Goal: Information Seeking & Learning: Learn about a topic

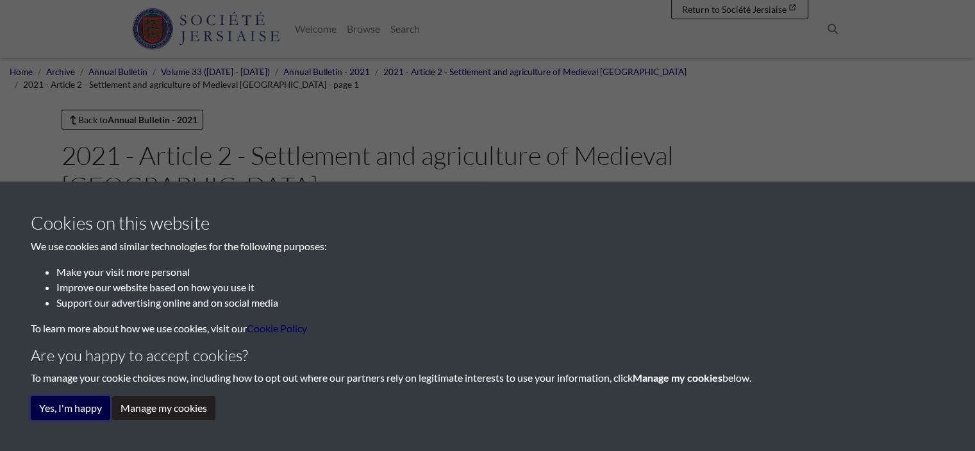
click at [62, 402] on button "Yes, I'm happy" at bounding box center [71, 408] width 80 height 24
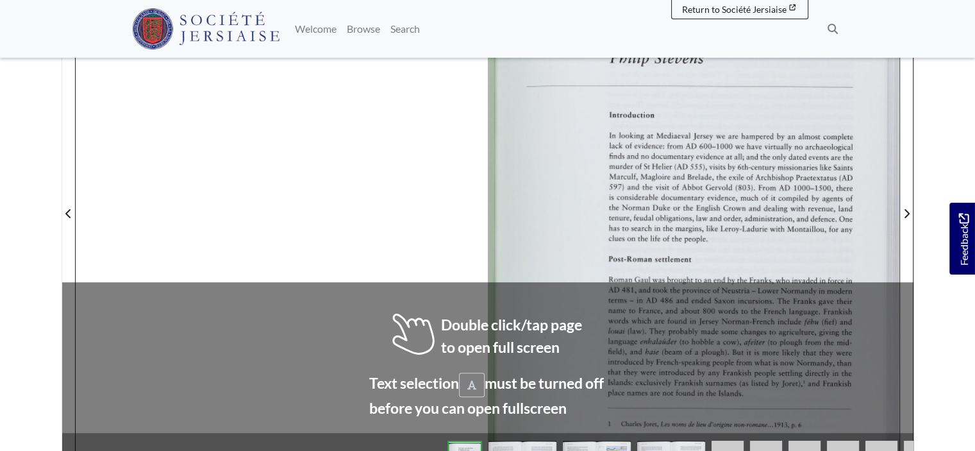
scroll to position [449, 0]
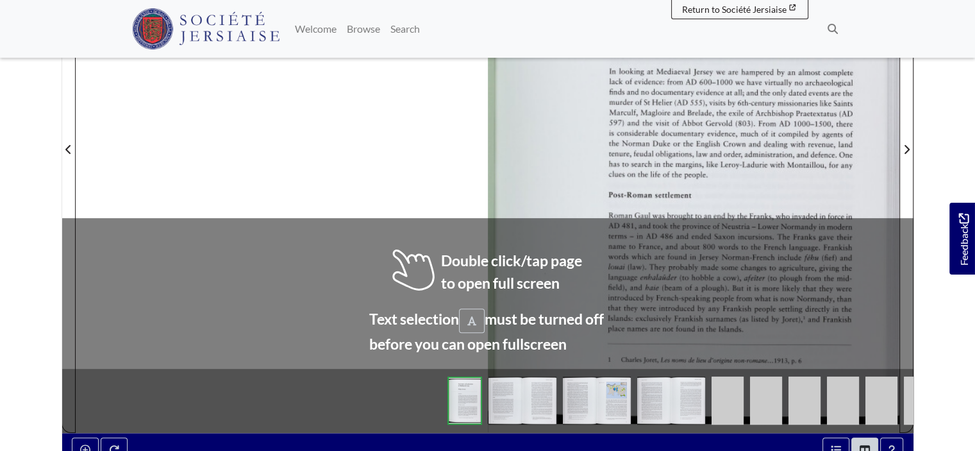
click at [600, 159] on div at bounding box center [694, 142] width 412 height 582
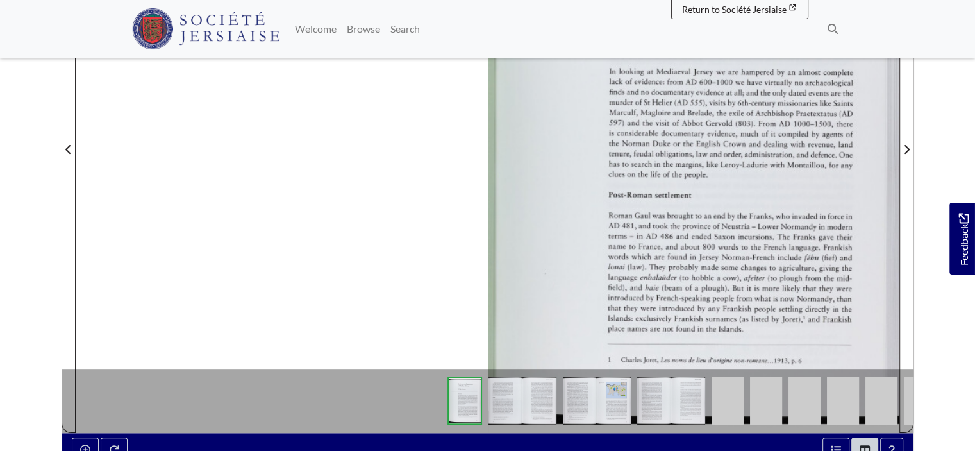
click at [600, 159] on div at bounding box center [694, 142] width 412 height 582
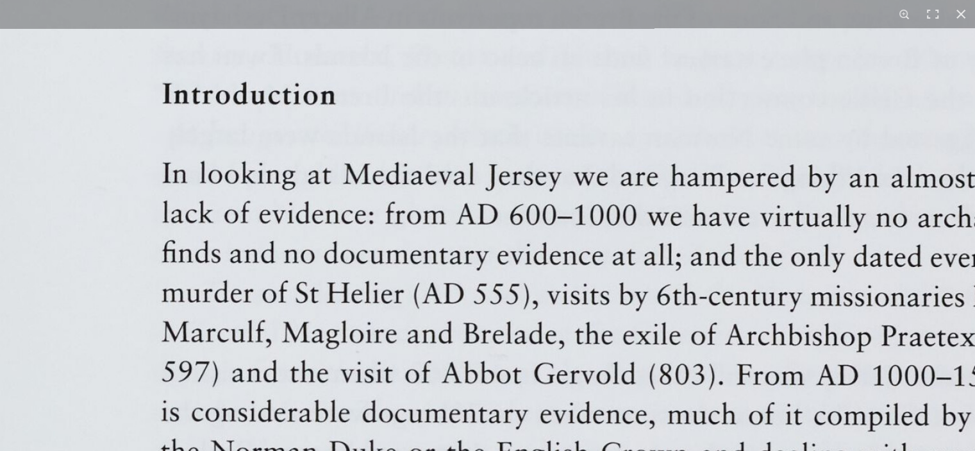
click at [670, 183] on img at bounding box center [487, 445] width 1587 height 2245
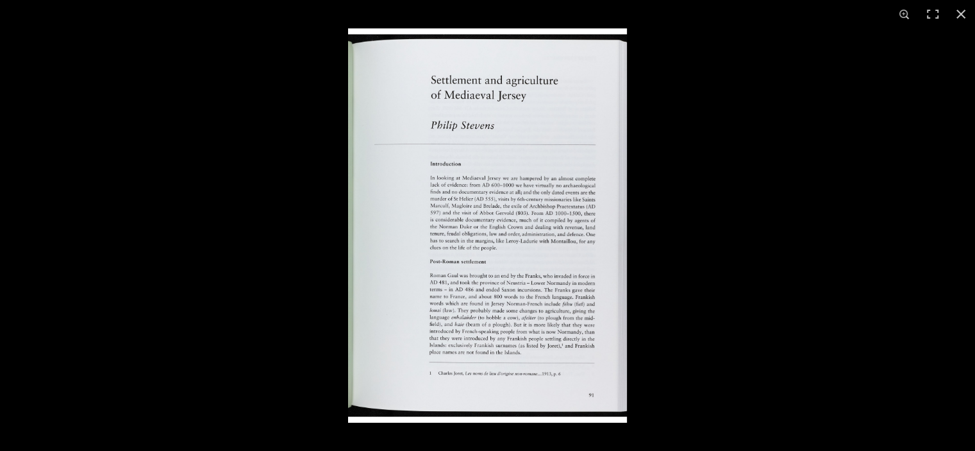
click at [527, 233] on img at bounding box center [487, 225] width 279 height 394
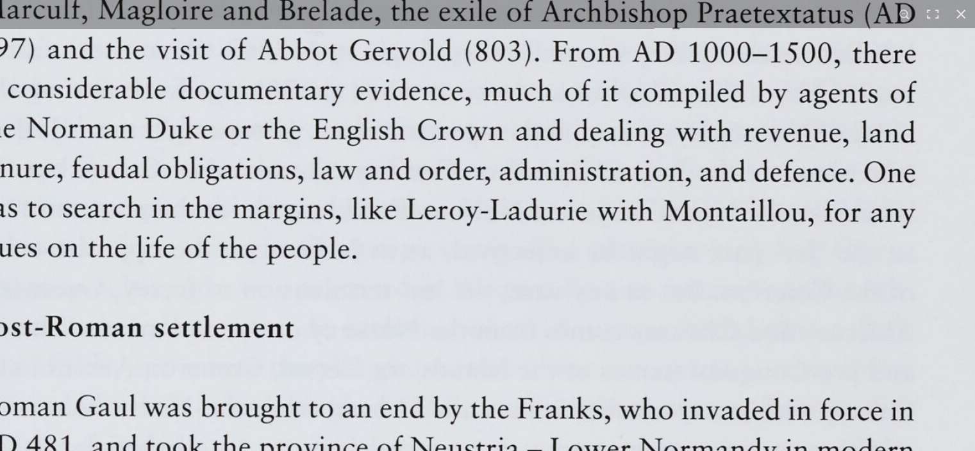
click at [527, 233] on img at bounding box center [303, 121] width 1587 height 2245
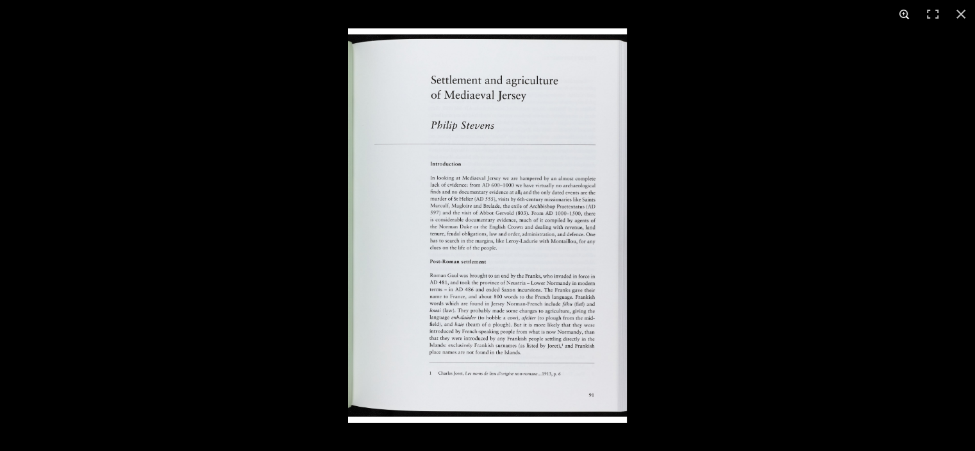
click at [902, 14] on button at bounding box center [905, 14] width 28 height 28
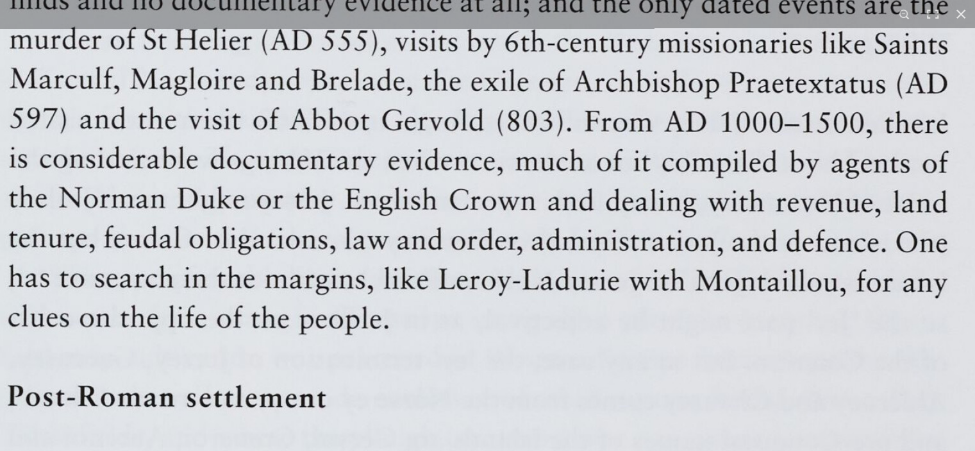
click at [587, 85] on img at bounding box center [335, 191] width 1587 height 2245
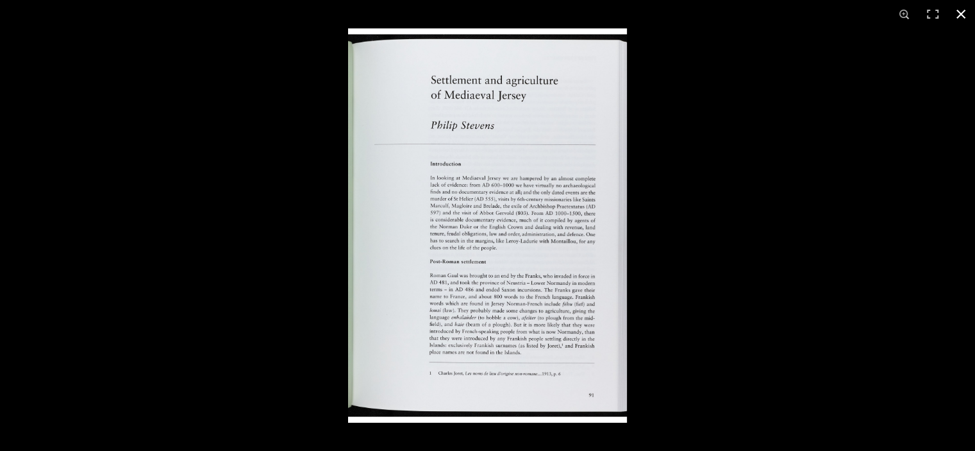
click at [934, 239] on div at bounding box center [835, 253] width 975 height 451
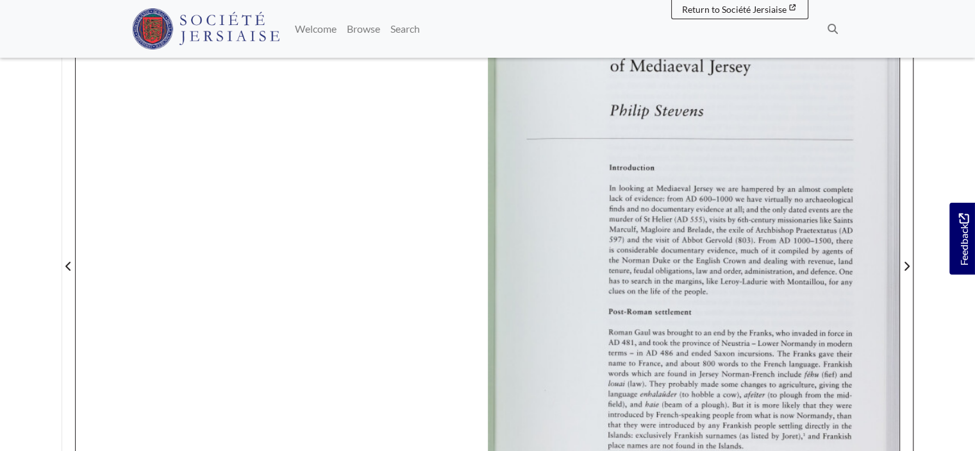
scroll to position [257, 0]
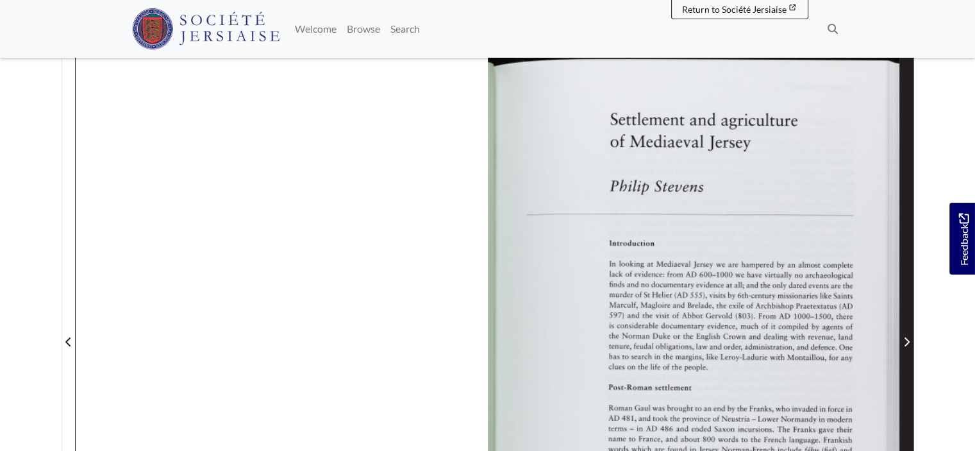
click at [907, 337] on icon "Next Page" at bounding box center [907, 342] width 6 height 10
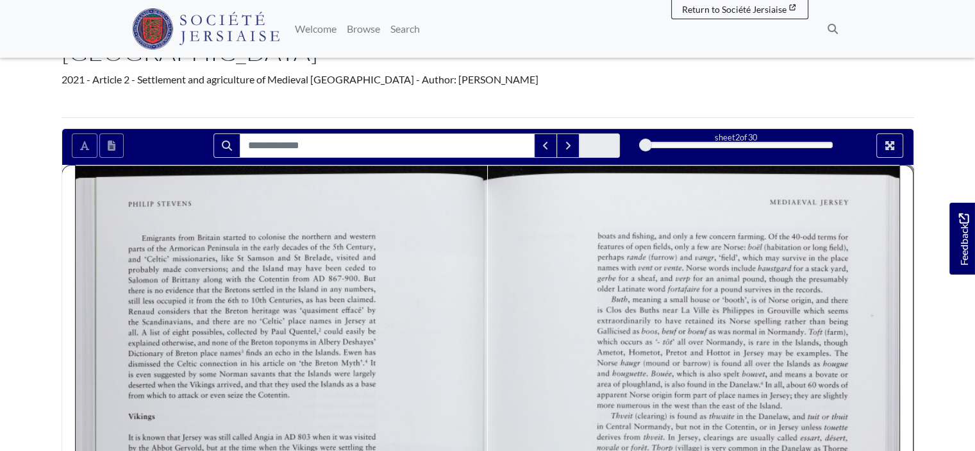
scroll to position [128, 0]
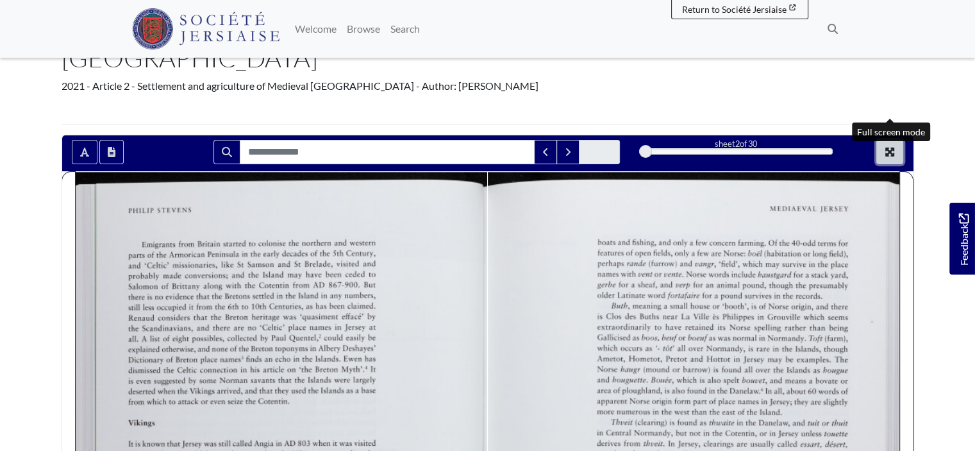
click at [891, 147] on icon "Full screen mode" at bounding box center [890, 152] width 10 height 10
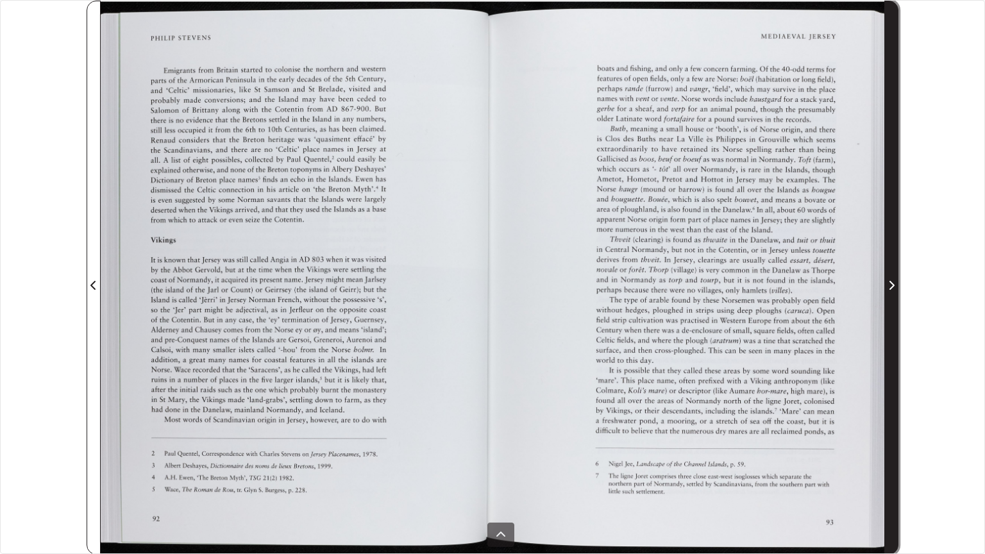
click at [890, 283] on icon "Next Page" at bounding box center [891, 285] width 6 height 10
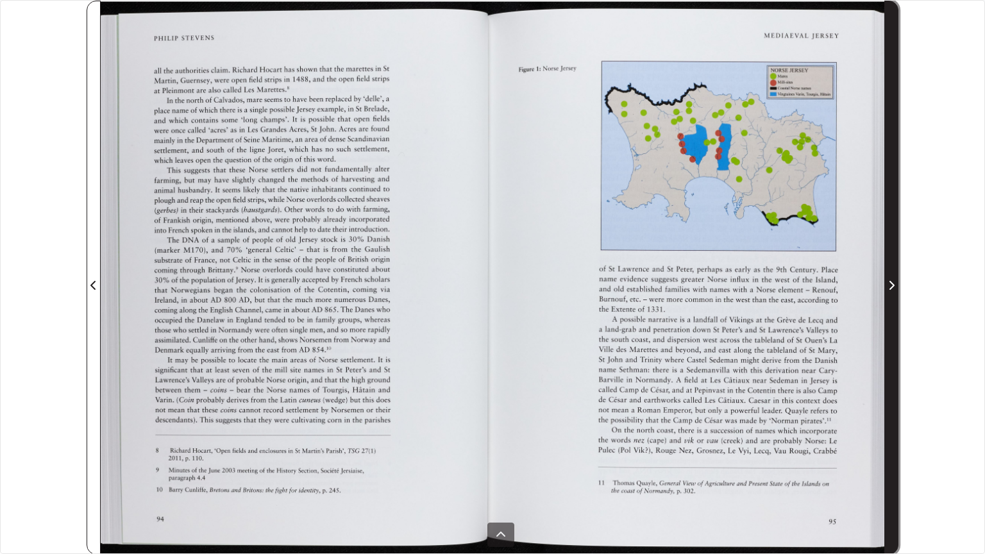
click at [898, 292] on span "Next Page" at bounding box center [891, 285] width 13 height 15
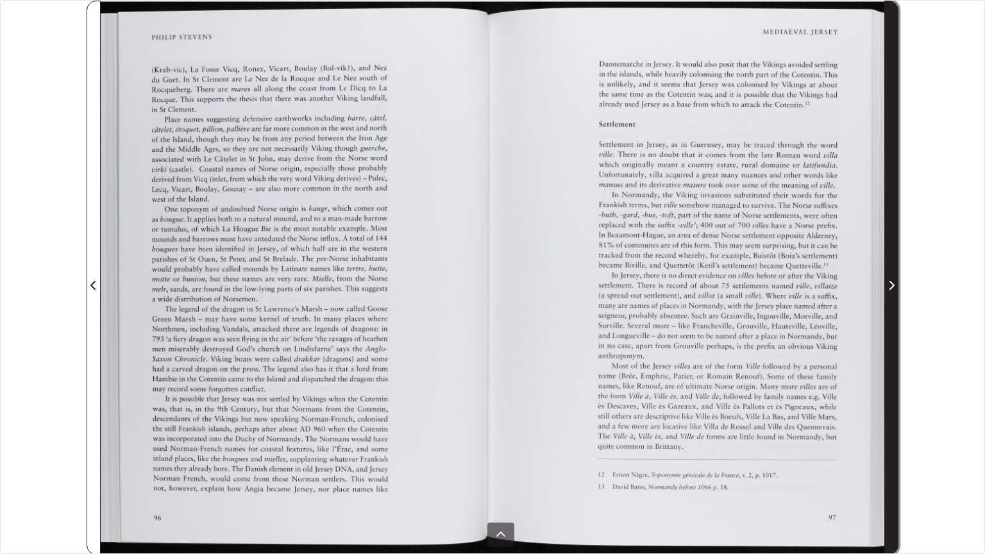
click at [898, 292] on span "Next Page" at bounding box center [891, 285] width 13 height 15
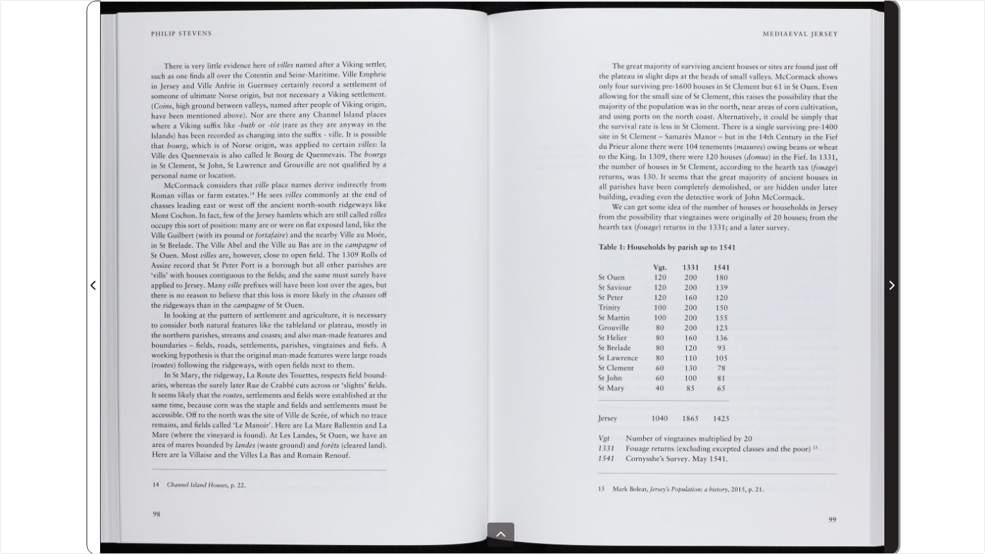
click at [890, 290] on icon "Next Page" at bounding box center [891, 285] width 6 height 10
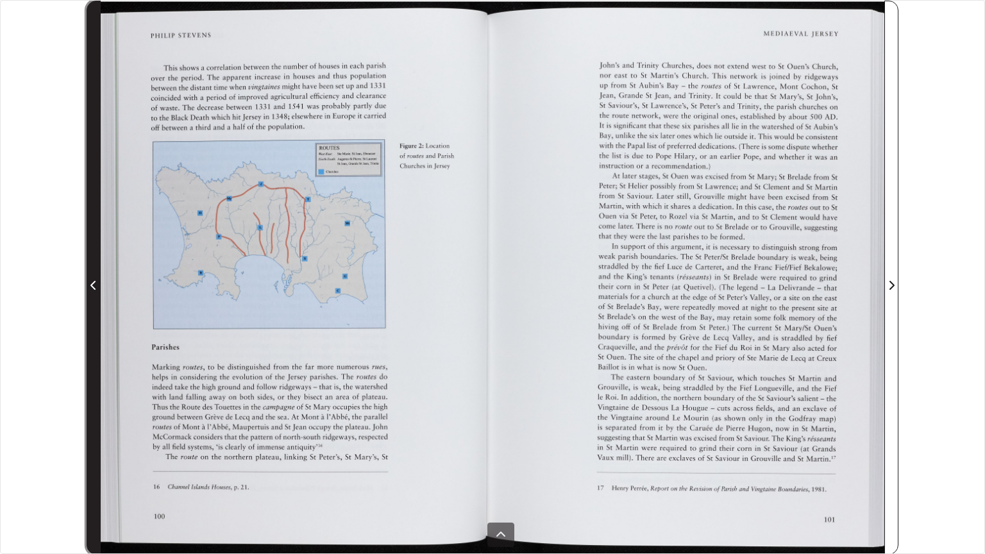
click at [88, 285] on span "Previous Page" at bounding box center [93, 285] width 13 height 15
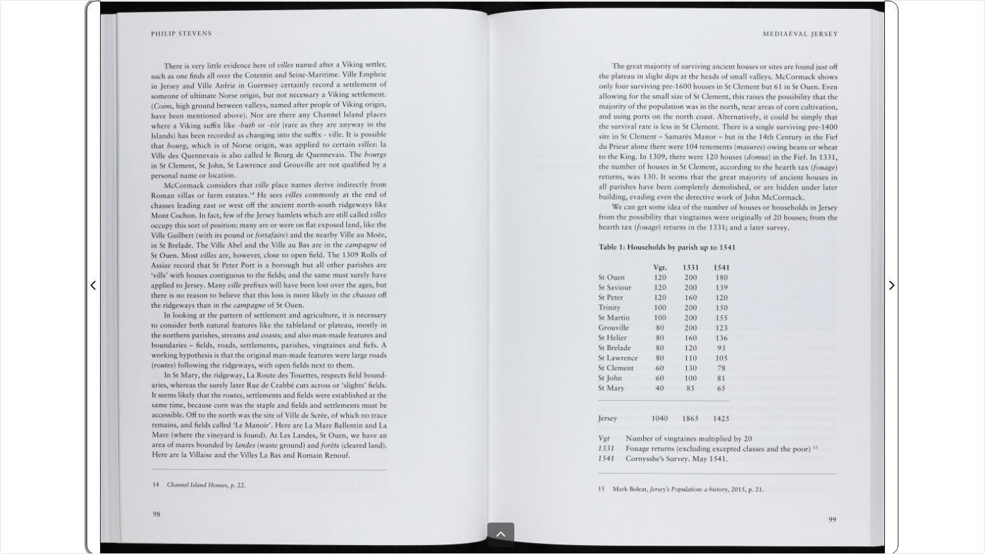
click at [87, 1] on button "Previous Page" at bounding box center [94, 278] width 14 height 554
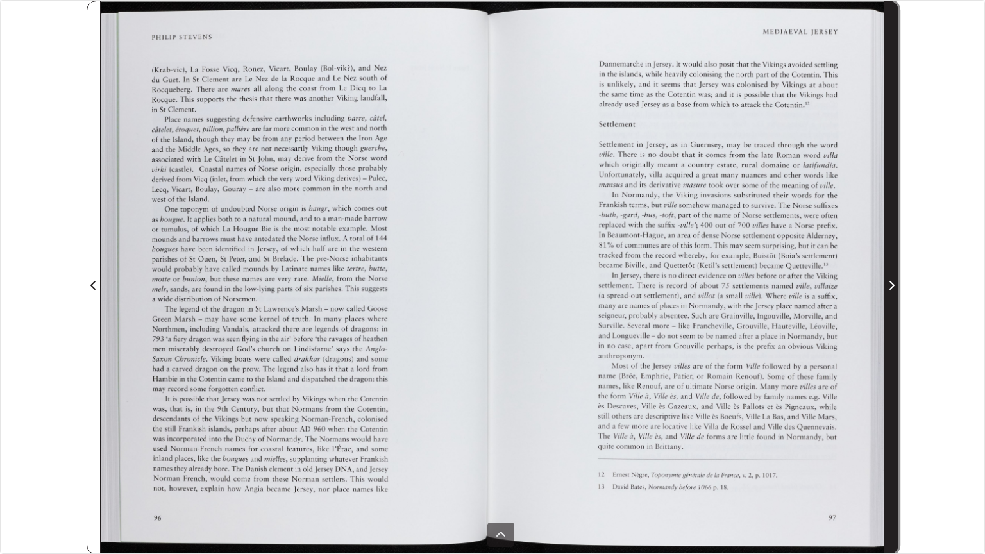
click at [885, 283] on span "Next Page" at bounding box center [891, 285] width 13 height 15
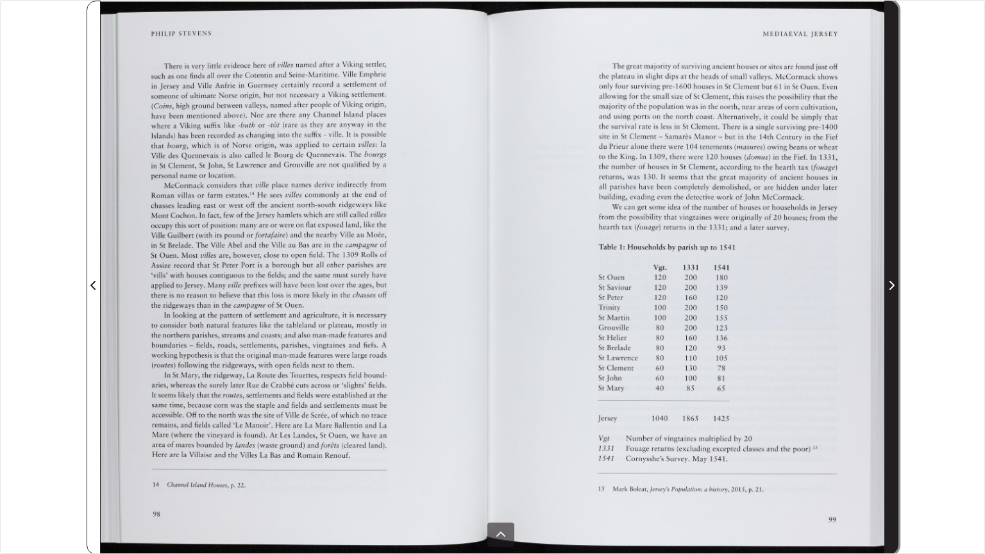
click at [885, 283] on span "Next Page" at bounding box center [891, 285] width 13 height 15
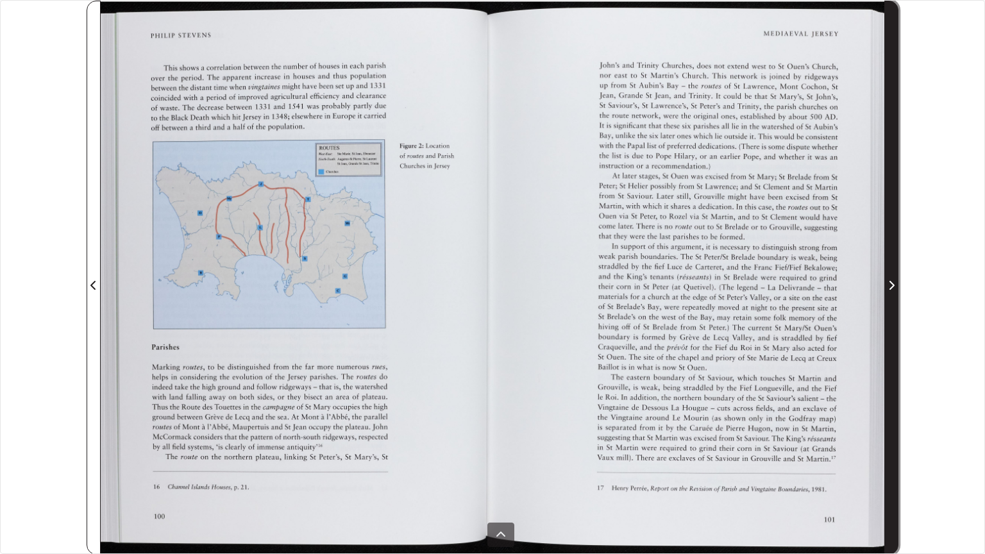
click at [892, 285] on icon "Next Page" at bounding box center [891, 285] width 6 height 10
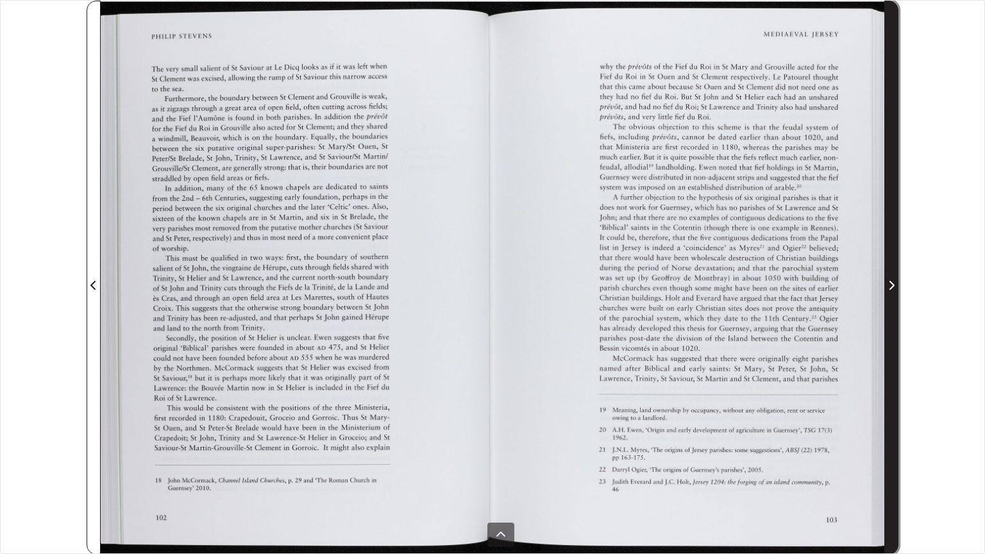
click at [893, 294] on span "Next Page" at bounding box center [891, 277] width 13 height 553
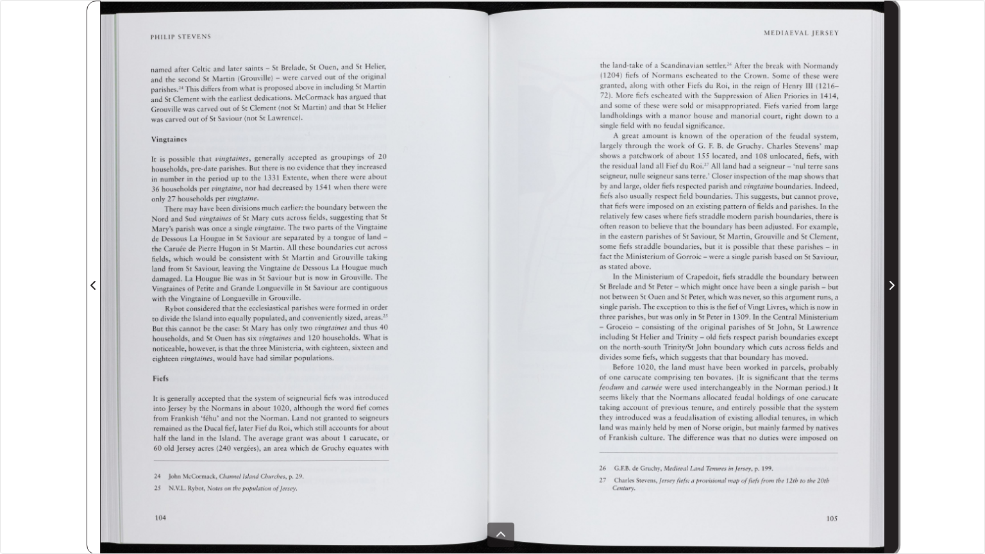
click at [891, 289] on icon "Next Page" at bounding box center [892, 285] width 5 height 9
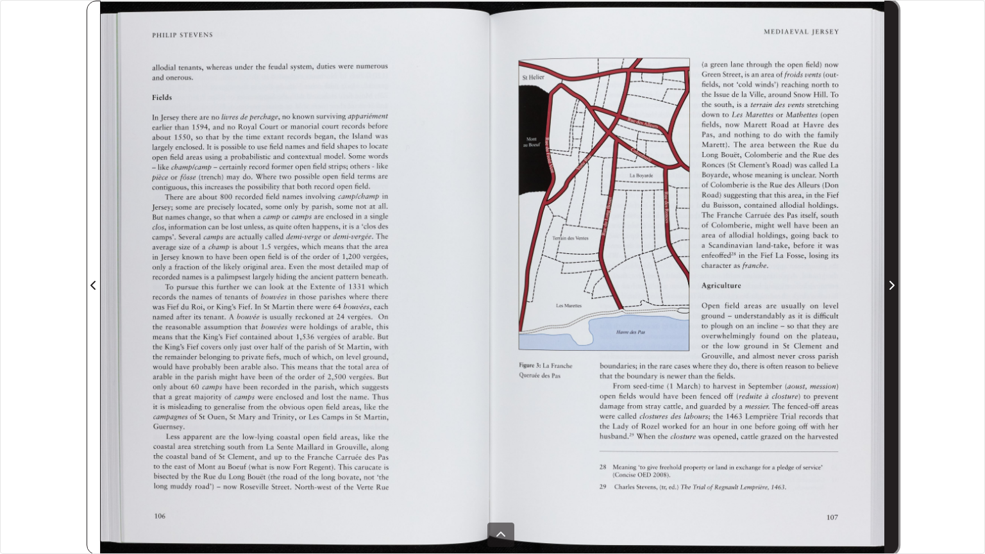
click at [893, 292] on span "Next Page" at bounding box center [891, 277] width 13 height 553
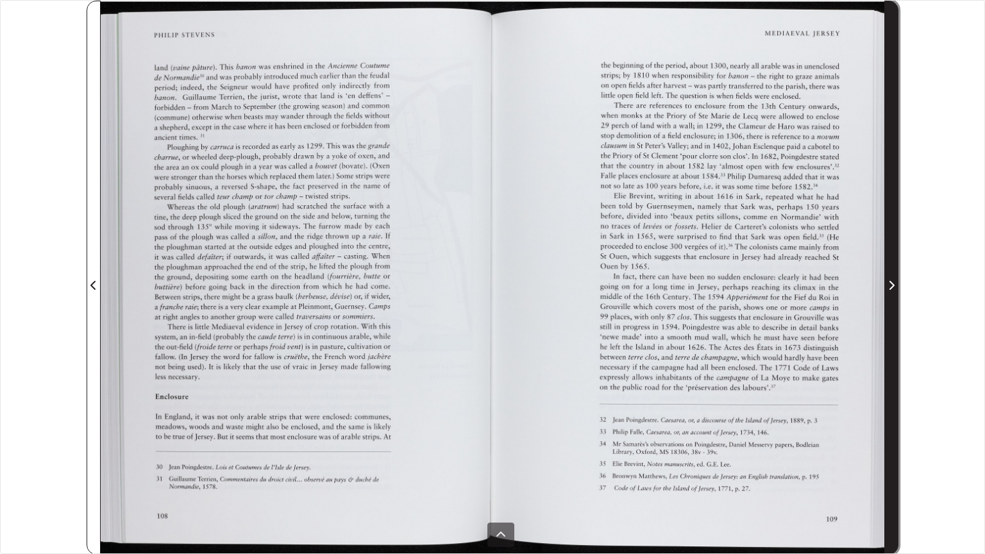
click at [897, 282] on span "Next Page" at bounding box center [891, 285] width 13 height 15
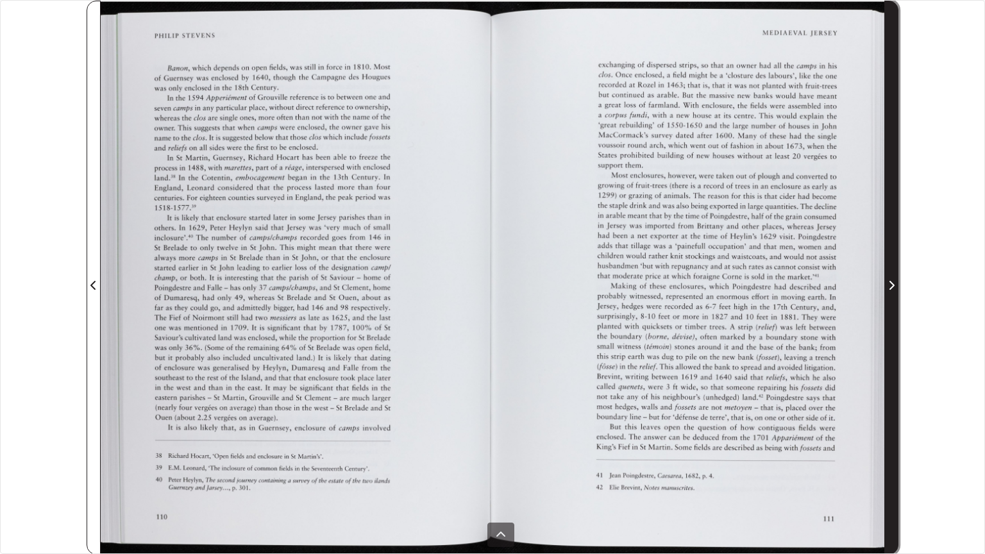
click at [897, 282] on span "Next Page" at bounding box center [891, 285] width 13 height 15
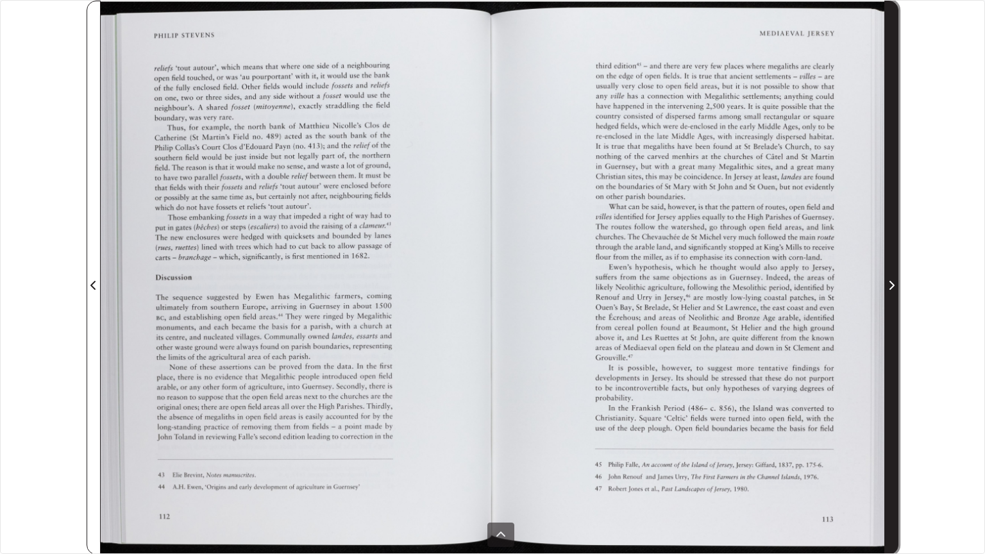
click at [893, 307] on span "Next Page" at bounding box center [891, 277] width 13 height 553
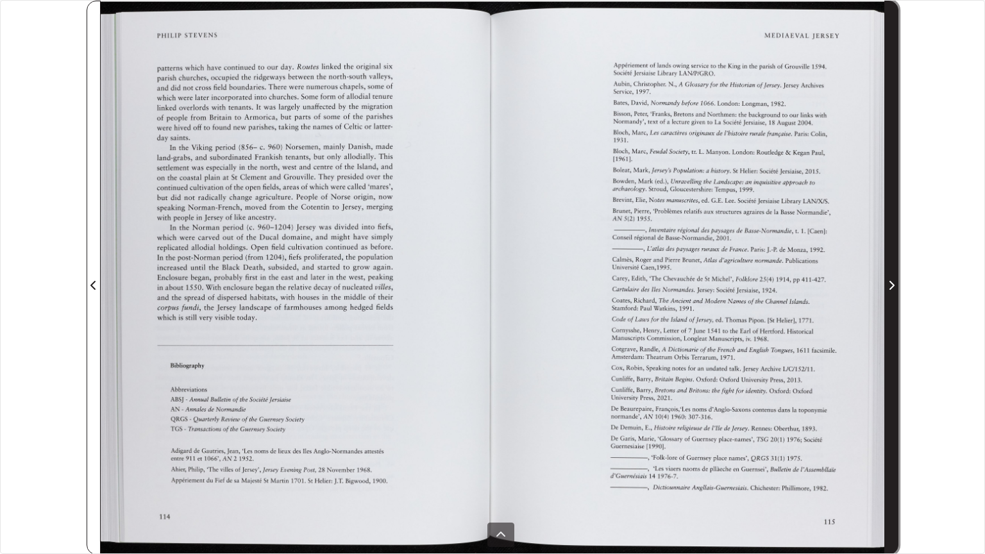
click at [893, 307] on span "Next Page" at bounding box center [891, 277] width 13 height 553
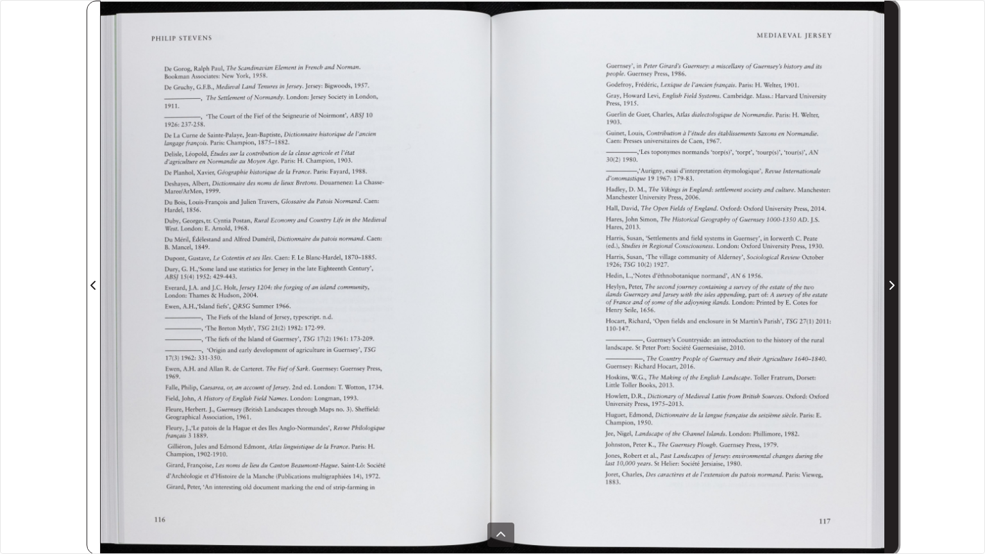
click at [893, 307] on span "Next Page" at bounding box center [891, 277] width 13 height 553
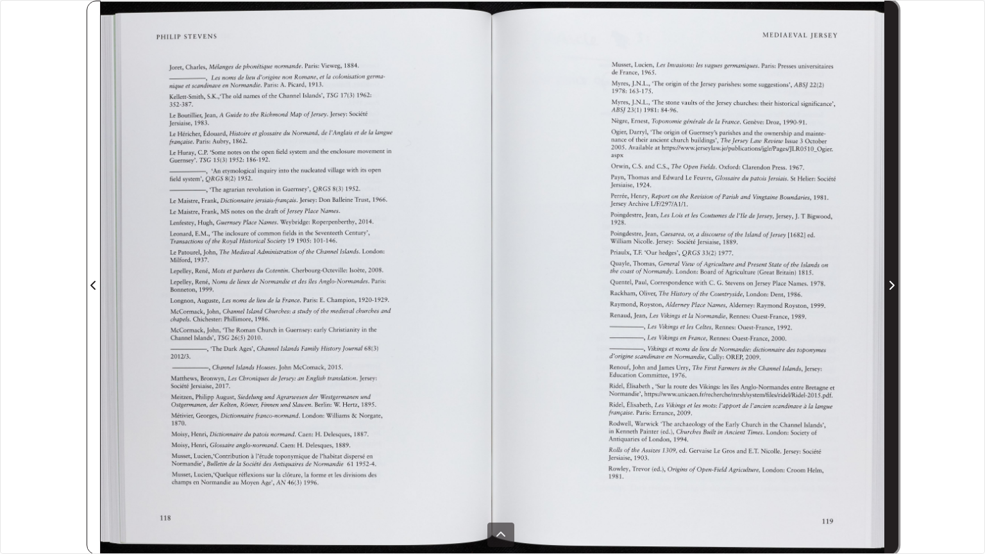
click at [893, 307] on span "Next Page" at bounding box center [891, 277] width 13 height 553
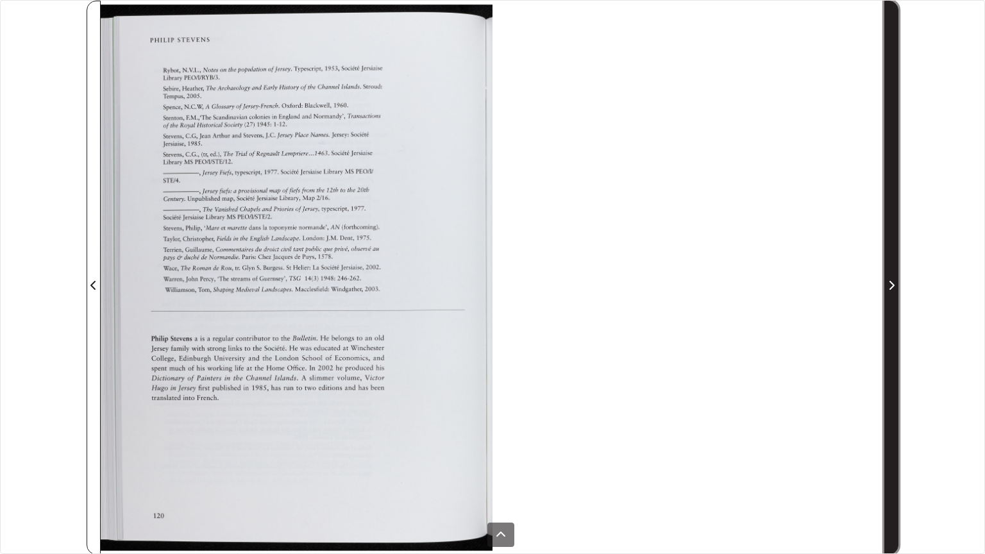
click at [893, 307] on span "Next Page" at bounding box center [891, 277] width 13 height 553
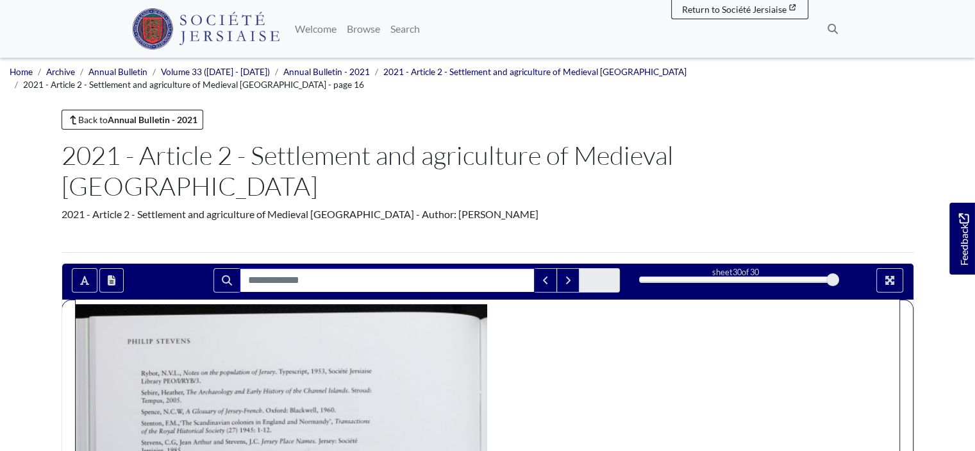
click at [423, 268] on input "Search for" at bounding box center [387, 280] width 295 height 24
click at [432, 268] on input "*********" at bounding box center [382, 280] width 285 height 24
type input "*"
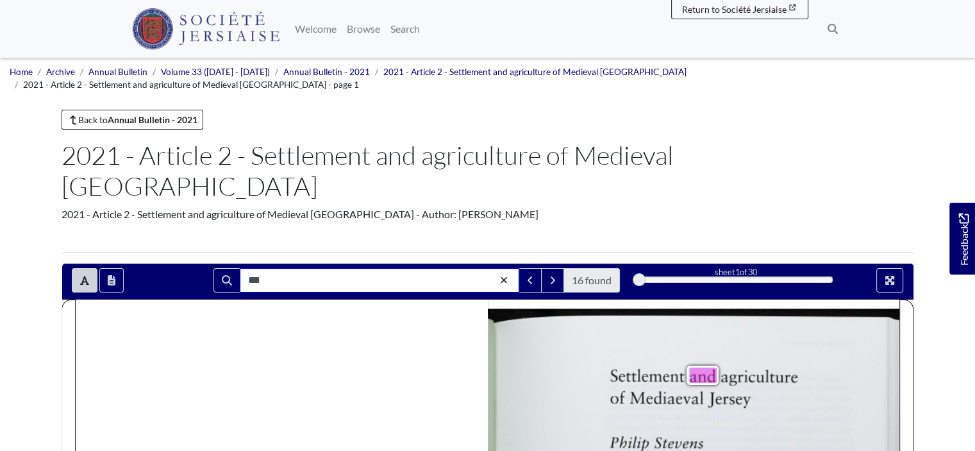
click at [339, 268] on input "***" at bounding box center [380, 280] width 280 height 24
type input "*********"
click at [339, 268] on input "*********" at bounding box center [382, 280] width 285 height 24
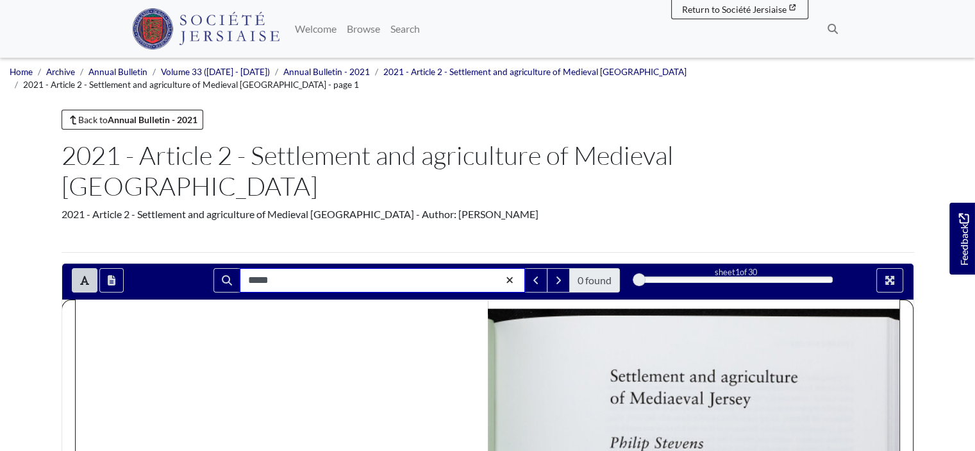
type input "*****"
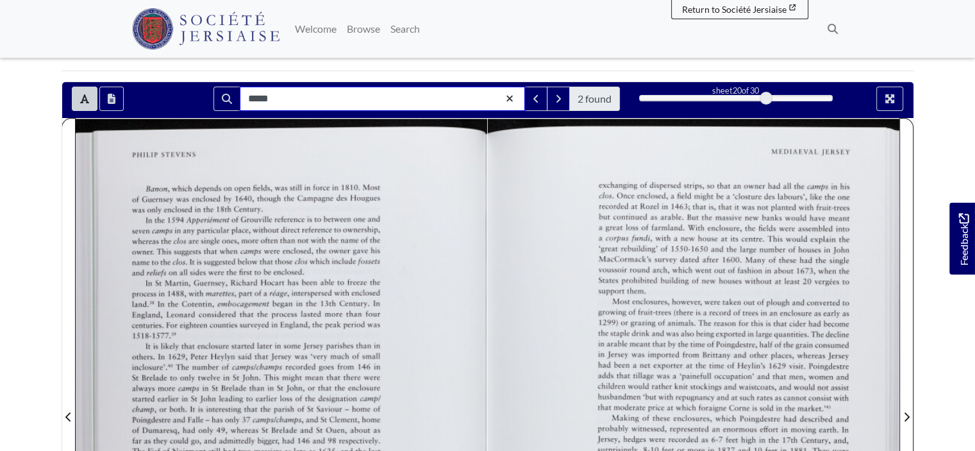
scroll to position [257, 0]
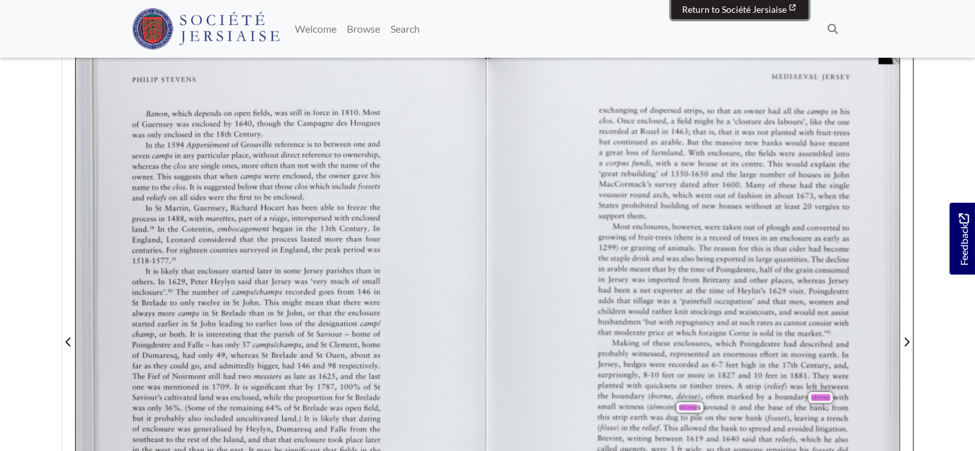
click at [751, 4] on span "Return to Société Jersiaise" at bounding box center [734, 9] width 105 height 11
